Goal: Task Accomplishment & Management: Manage account settings

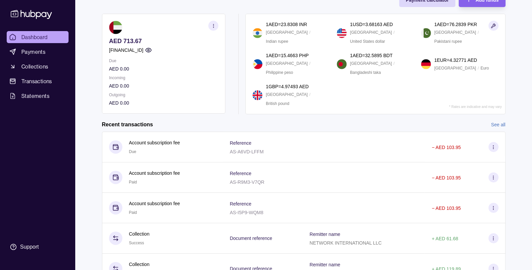
scroll to position [67, 0]
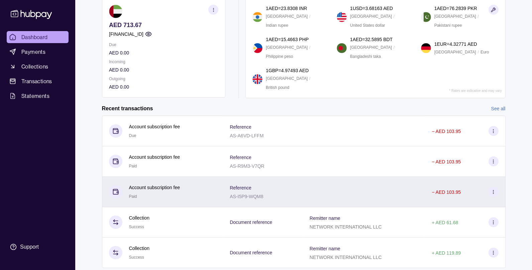
click at [164, 188] on p "Account subscription fee" at bounding box center [154, 187] width 51 height 7
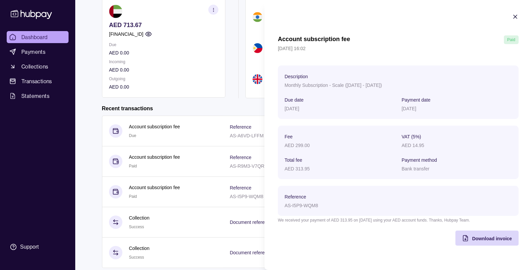
click at [300, 144] on p "AED 299.00" at bounding box center [296, 145] width 25 height 5
click at [301, 174] on section "Fee AED 299.00 VAT (5%) AED 14.95 Total fee AED 313.95 Payment method Bank tran…" at bounding box center [398, 152] width 241 height 53
click at [515, 17] on icon "button" at bounding box center [515, 16] width 7 height 7
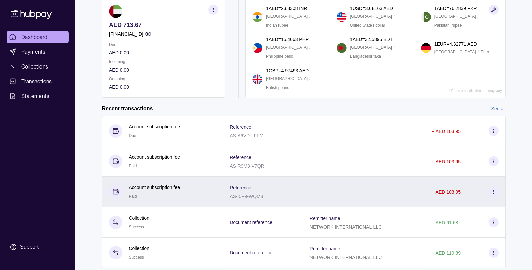
click at [403, 190] on div at bounding box center [364, 192] width 122 height 30
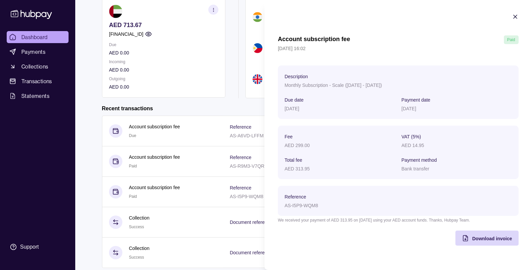
click at [515, 18] on icon "button" at bounding box center [515, 16] width 7 height 7
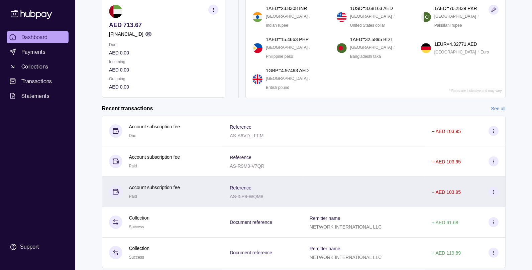
click at [201, 186] on div "Account subscription fee Paid" at bounding box center [163, 192] width 108 height 16
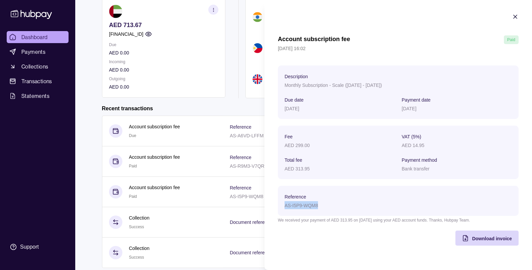
drag, startPoint x: 285, startPoint y: 205, endPoint x: 327, endPoint y: 207, distance: 42.5
click at [327, 207] on div "AS-I5P9-WQM8" at bounding box center [339, 205] width 110 height 8
copy p "AS-I5P9-WQM8"
click at [513, 16] on icon "button" at bounding box center [515, 16] width 7 height 7
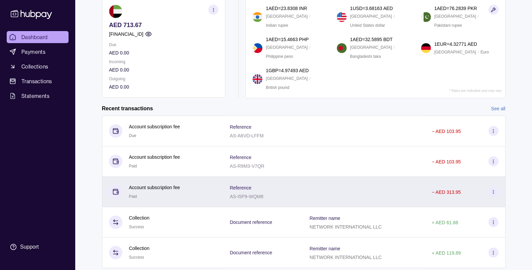
click at [131, 194] on span "Paid" at bounding box center [133, 196] width 8 height 5
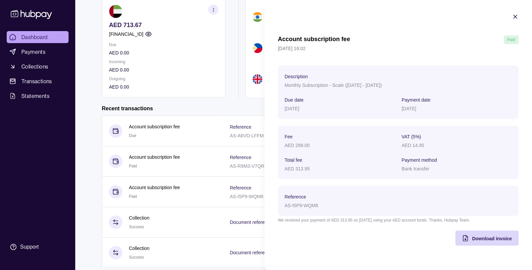
click at [514, 17] on icon "button" at bounding box center [514, 16] width 3 height 3
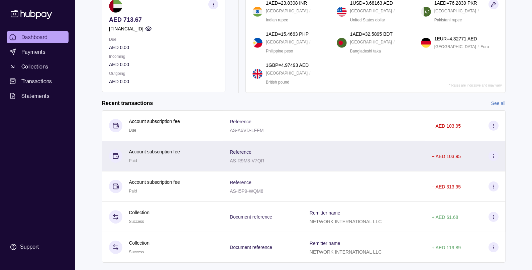
scroll to position [0, 0]
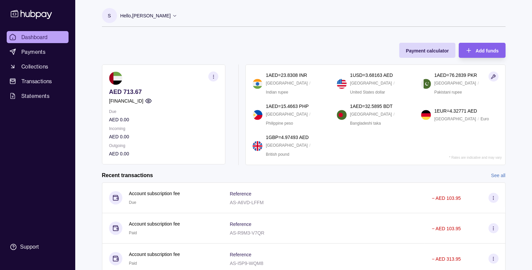
click at [140, 18] on p "Hello, [PERSON_NAME]" at bounding box center [145, 15] width 50 height 7
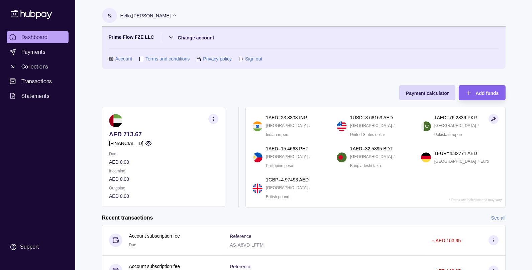
click at [120, 59] on link "Account" at bounding box center [123, 58] width 17 height 7
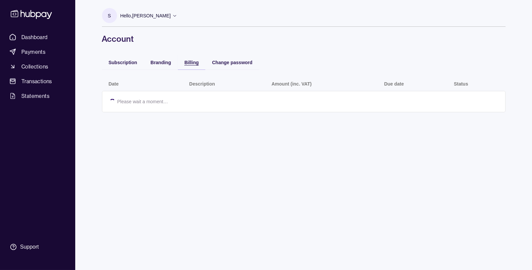
click at [190, 59] on div "Billing" at bounding box center [191, 62] width 14 height 8
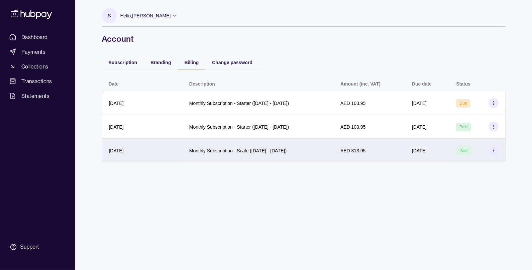
click at [200, 155] on div "Monthly Subscription - Scale ([DATE] - [DATE])" at bounding box center [257, 151] width 151 height 24
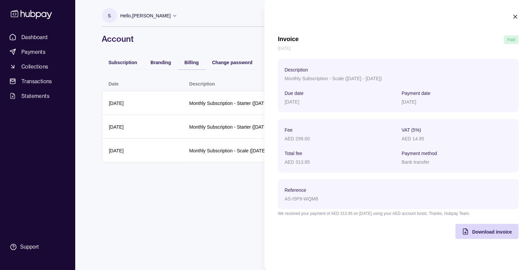
click at [515, 18] on icon "button" at bounding box center [515, 16] width 7 height 7
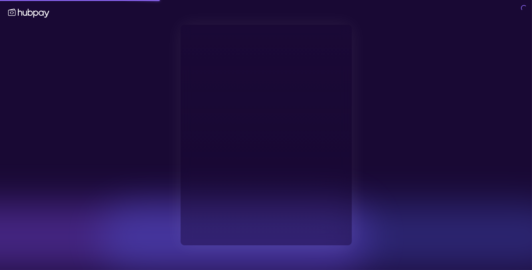
type input "**********"
